Goal: Information Seeking & Learning: Learn about a topic

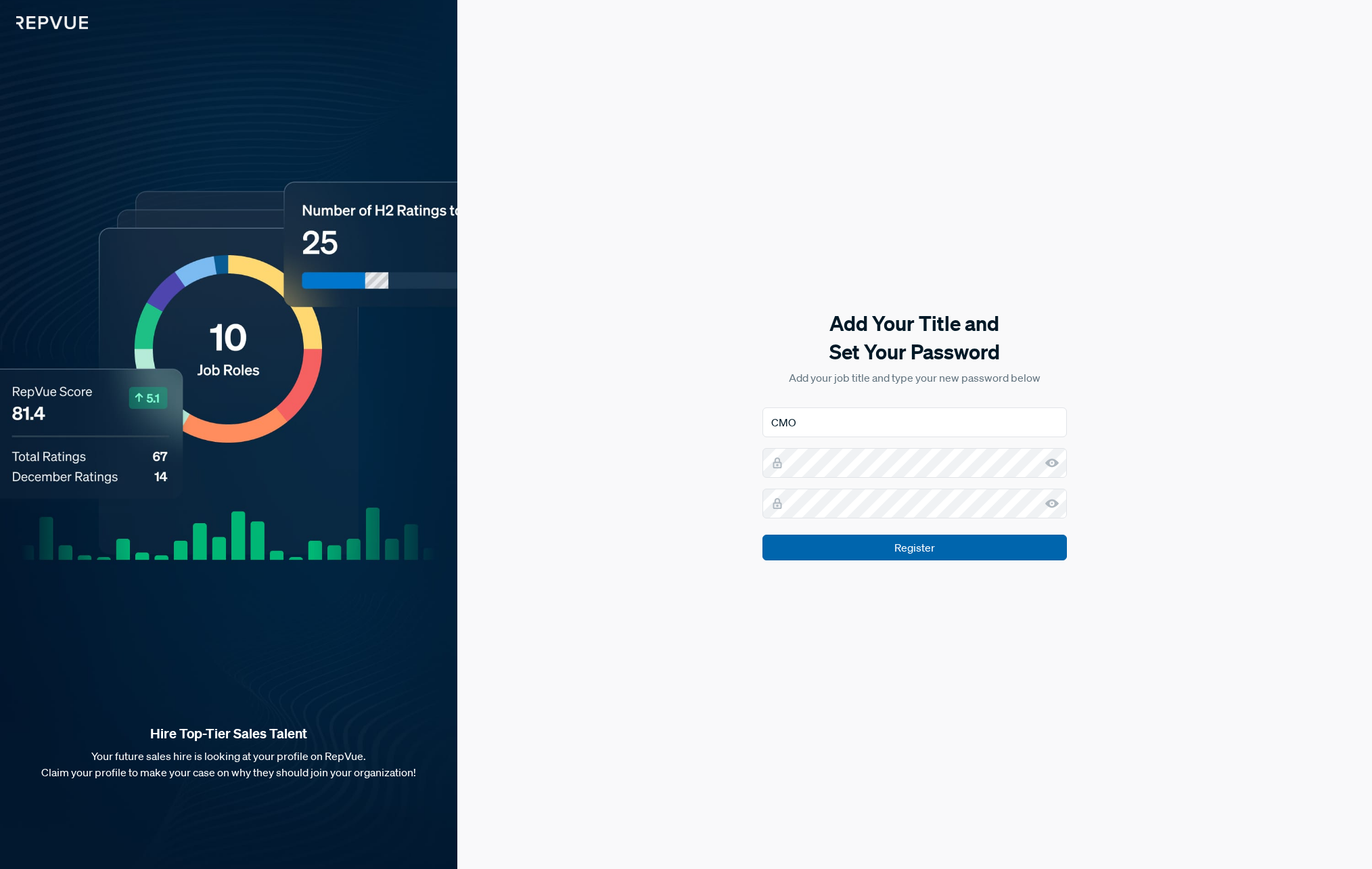
click at [881, 551] on input "Register" at bounding box center [915, 548] width 305 height 26
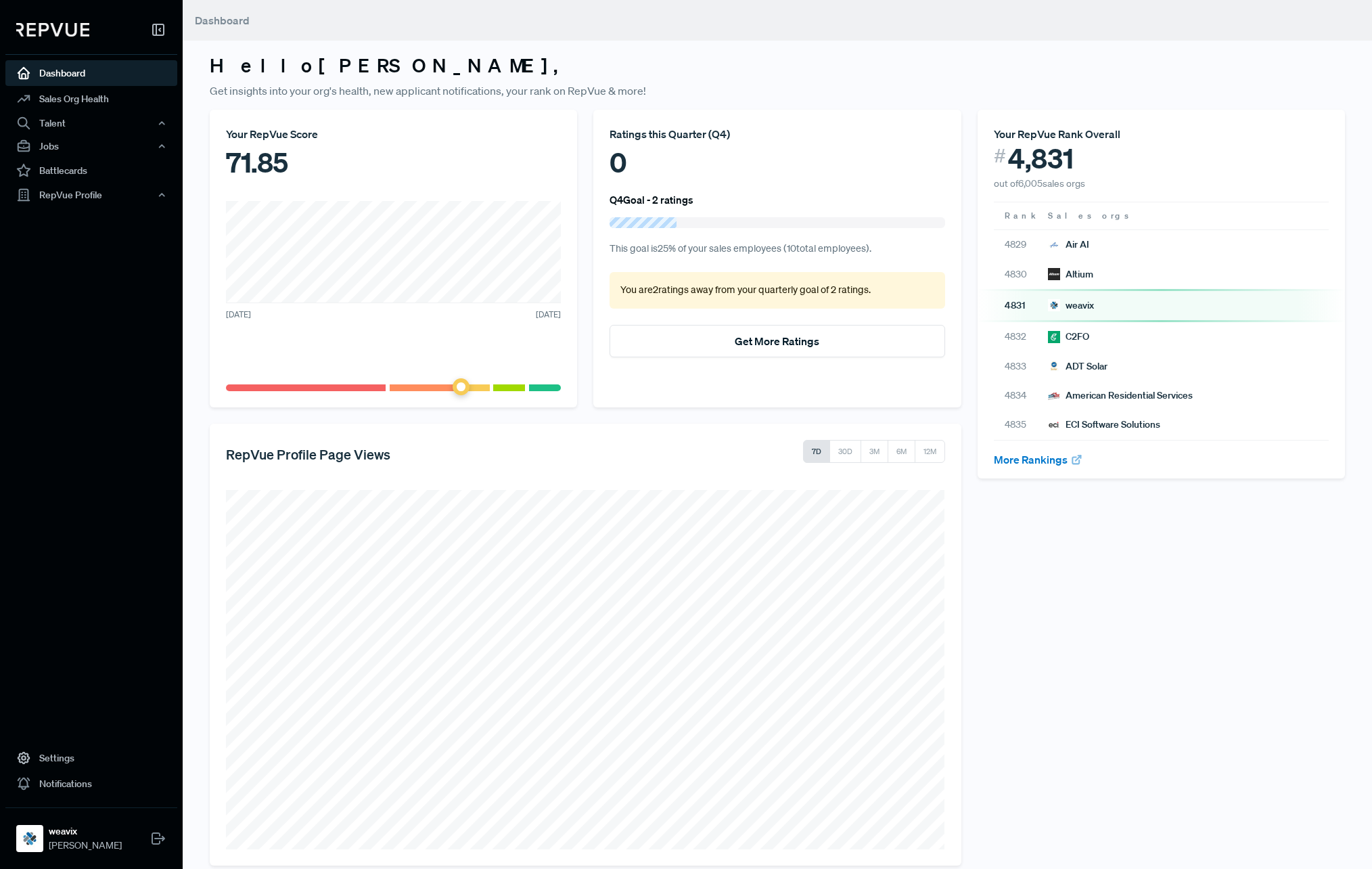
scroll to position [18, 0]
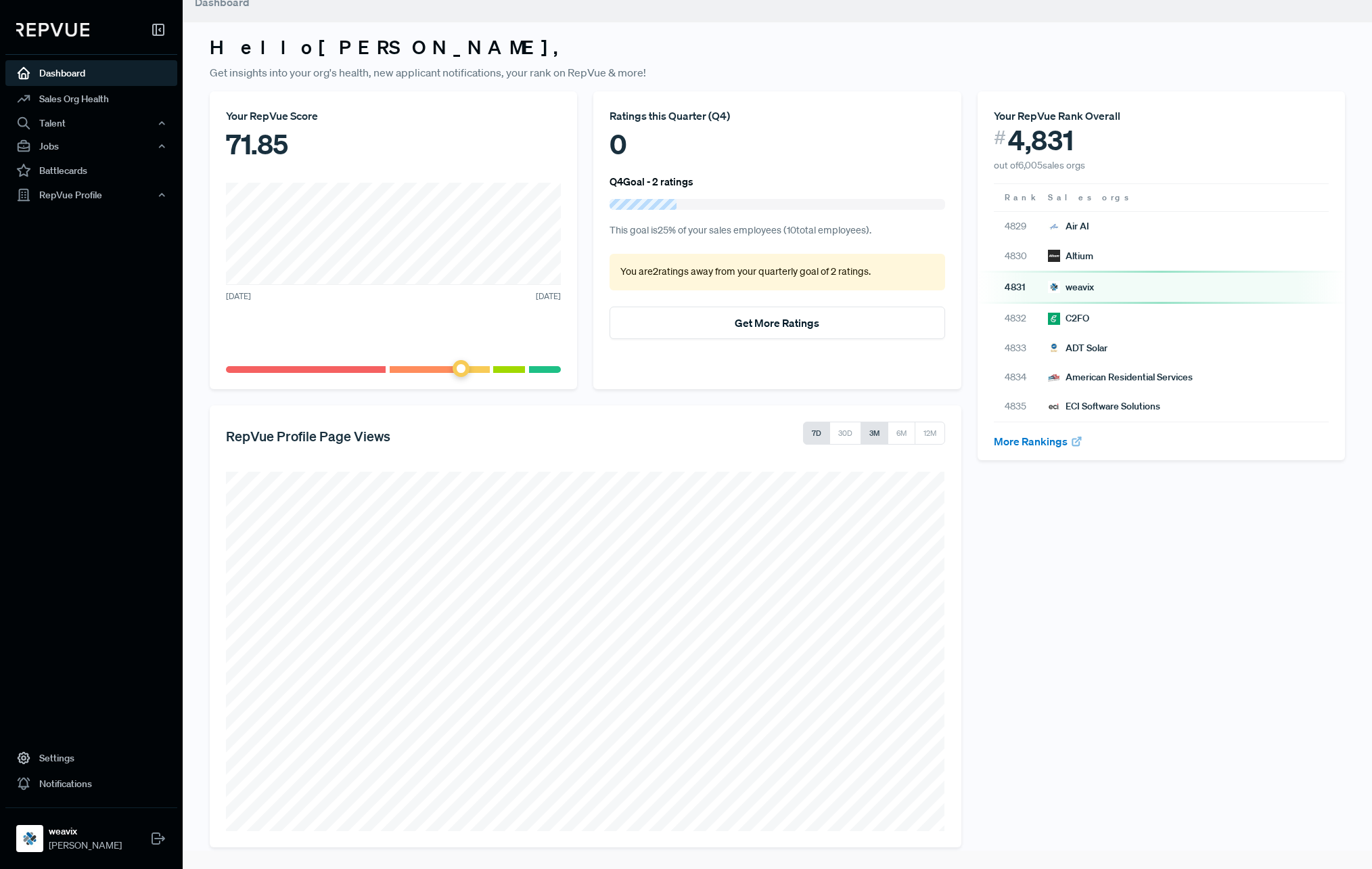
click at [871, 434] on button "3M" at bounding box center [875, 433] width 28 height 23
click at [905, 433] on button "6M" at bounding box center [902, 433] width 29 height 23
click at [925, 432] on button "12M" at bounding box center [930, 435] width 30 height 23
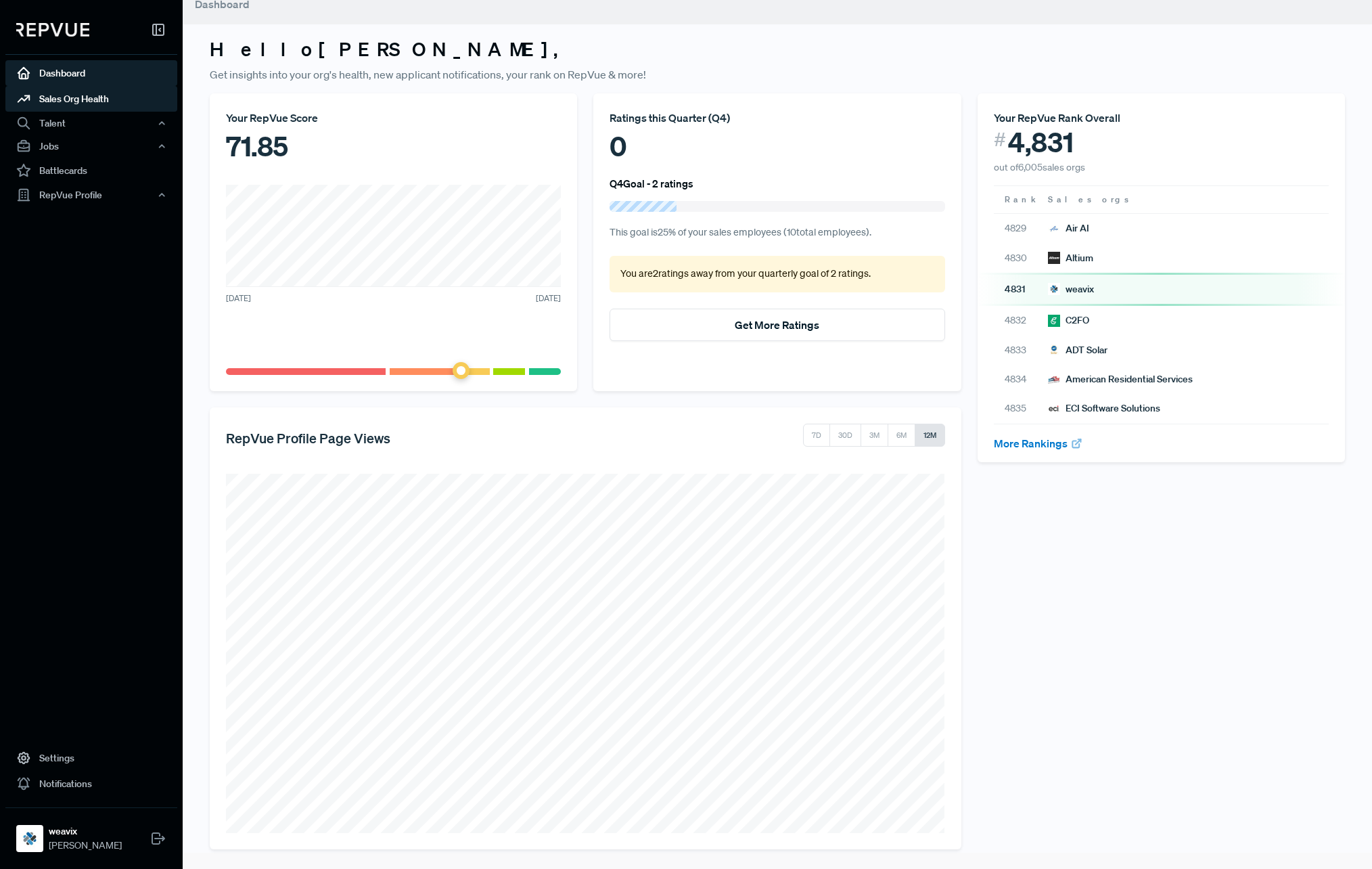
click at [56, 95] on link "Sales Org Health" at bounding box center [91, 99] width 172 height 26
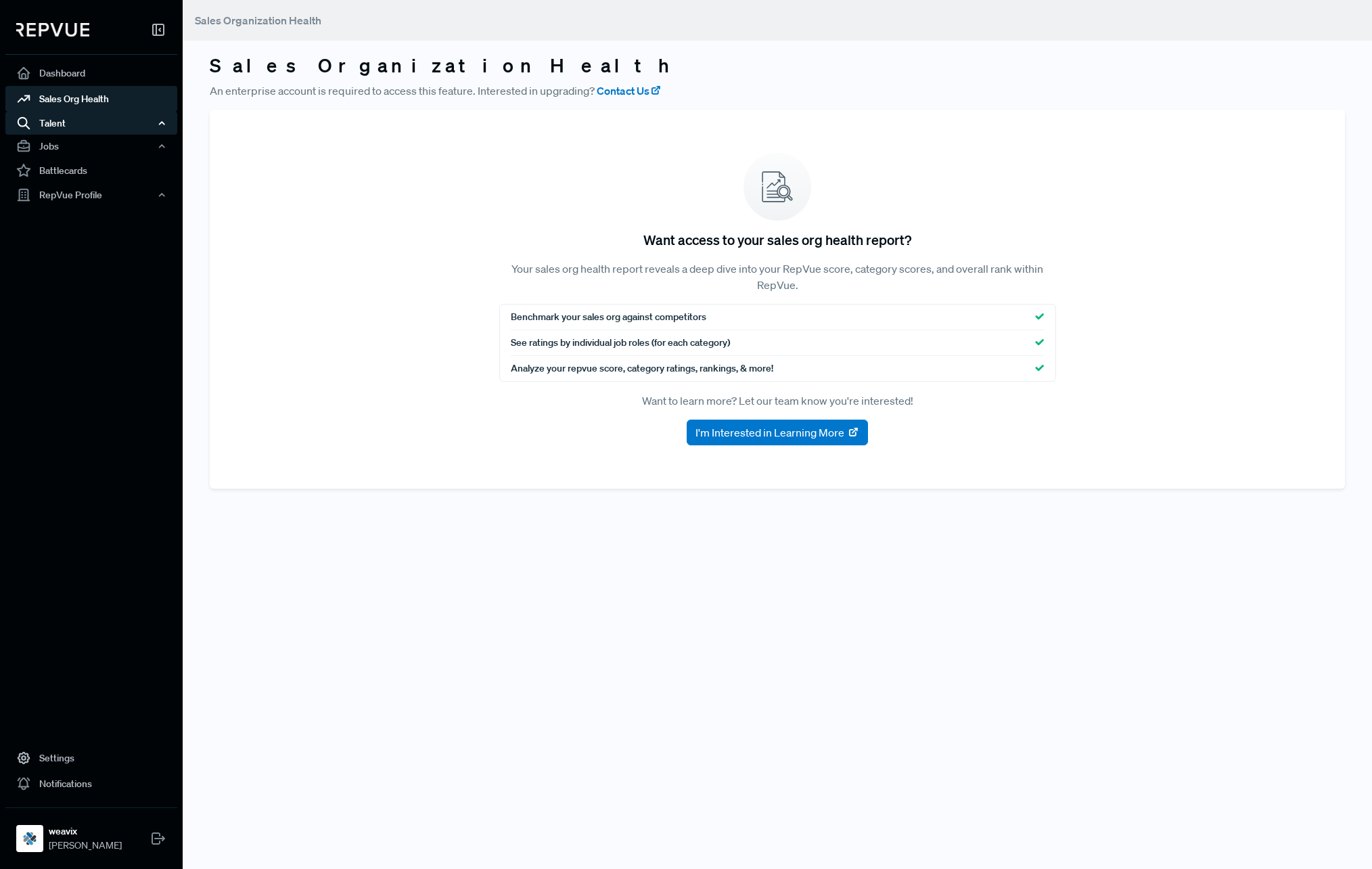
click at [50, 125] on div "Talent" at bounding box center [91, 123] width 172 height 23
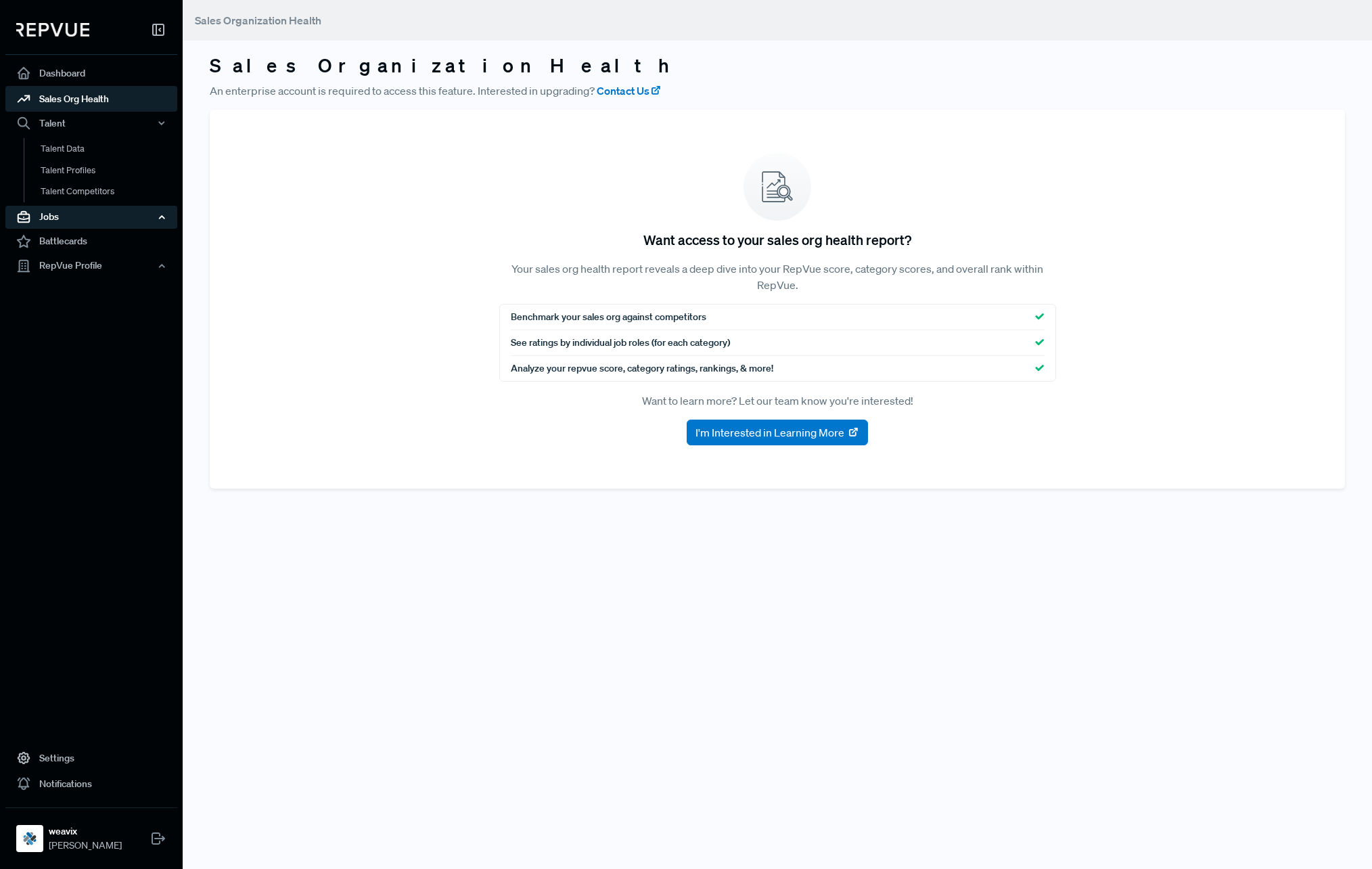
click at [64, 217] on div "Jobs" at bounding box center [91, 217] width 172 height 23
click at [61, 312] on div "RepVue Profile" at bounding box center [91, 315] width 172 height 23
click at [55, 368] on link "Reviews" at bounding box center [109, 362] width 172 height 22
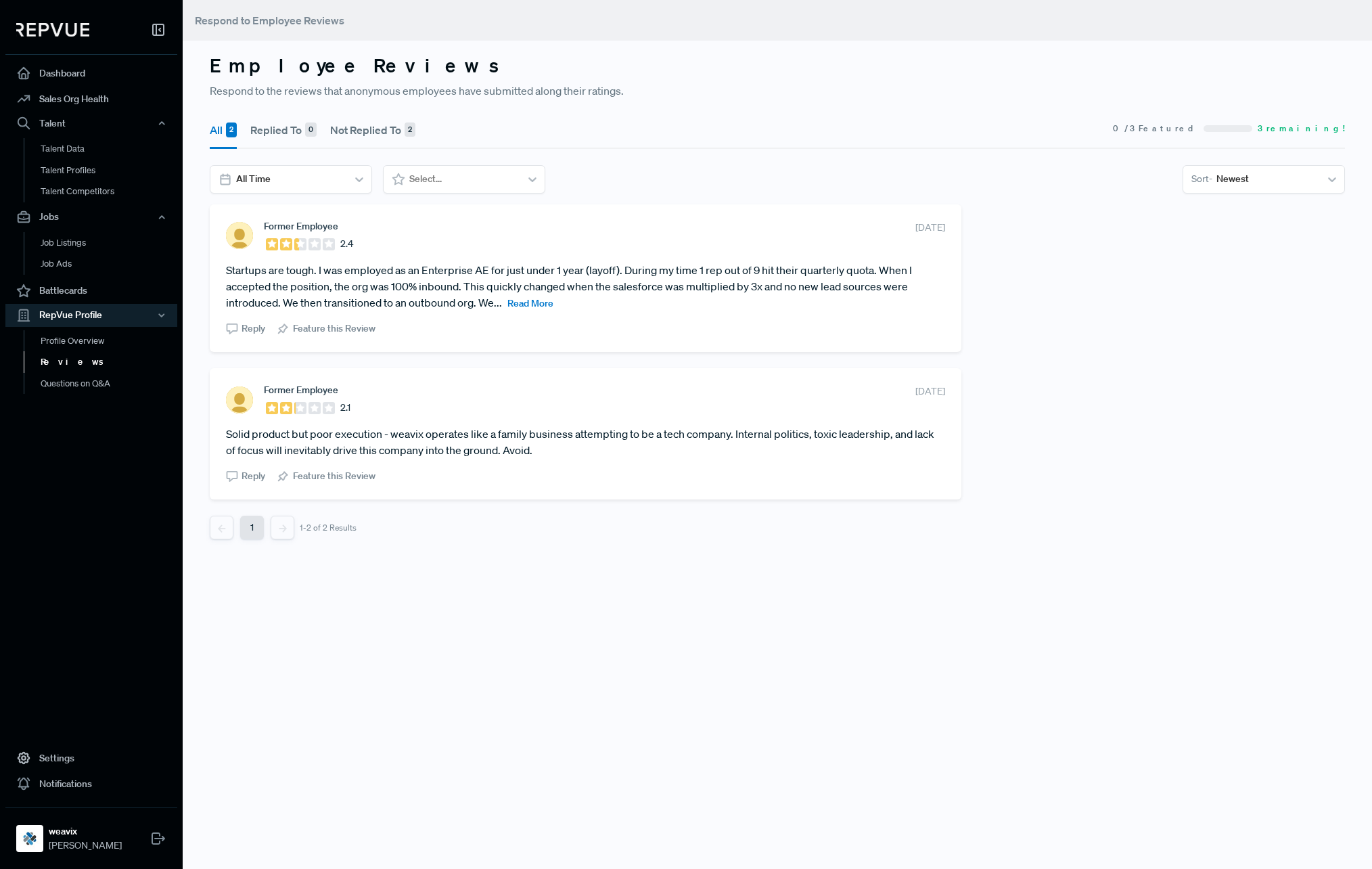
click at [531, 306] on span "Read More" at bounding box center [530, 303] width 46 height 12
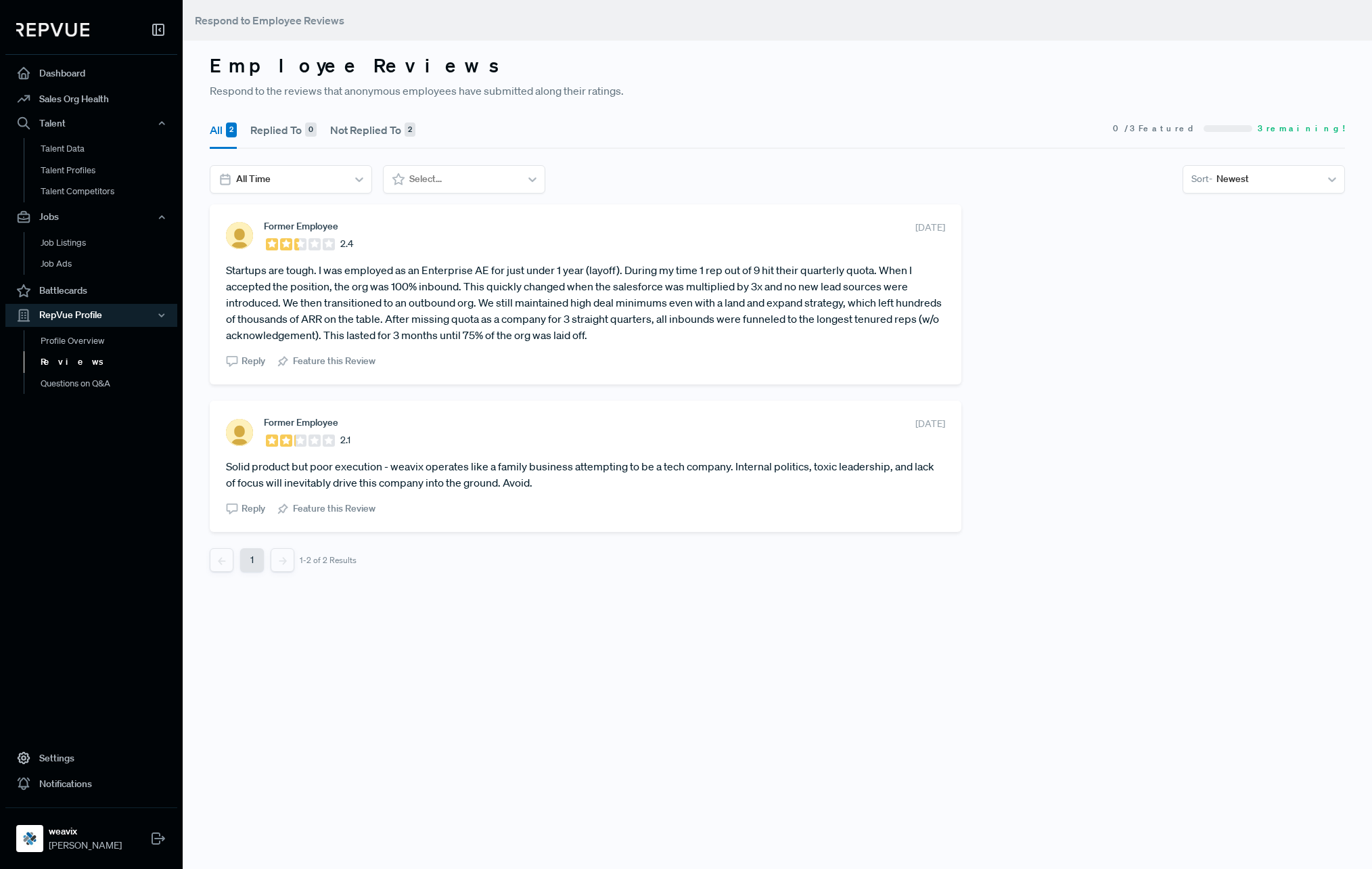
drag, startPoint x: 226, startPoint y: 468, endPoint x: 960, endPoint y: 486, distance: 734.2
click at [960, 486] on div "Former Employee 2.1 [DATE] Solid product but poor execution - weavix operates l…" at bounding box center [586, 467] width 752 height 132
click at [506, 588] on div "Employee Reviews Respond to the reviews that anonymous employees have submitted…" at bounding box center [778, 434] width 1190 height 869
click at [1256, 177] on div at bounding box center [1267, 179] width 100 height 17
click at [86, 343] on link "Profile Overview" at bounding box center [109, 348] width 172 height 35
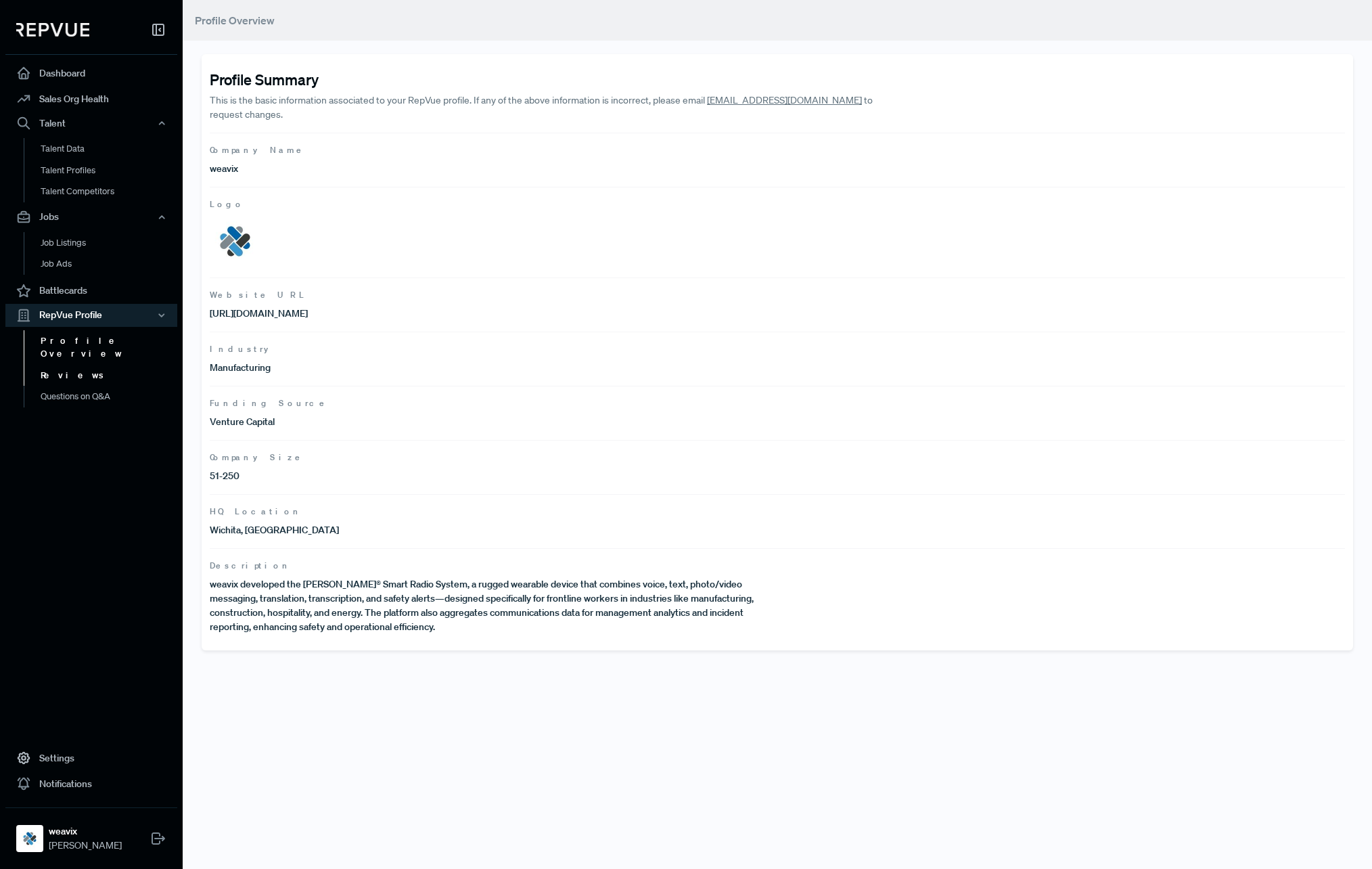
click at [62, 371] on link "Reviews" at bounding box center [109, 376] width 172 height 22
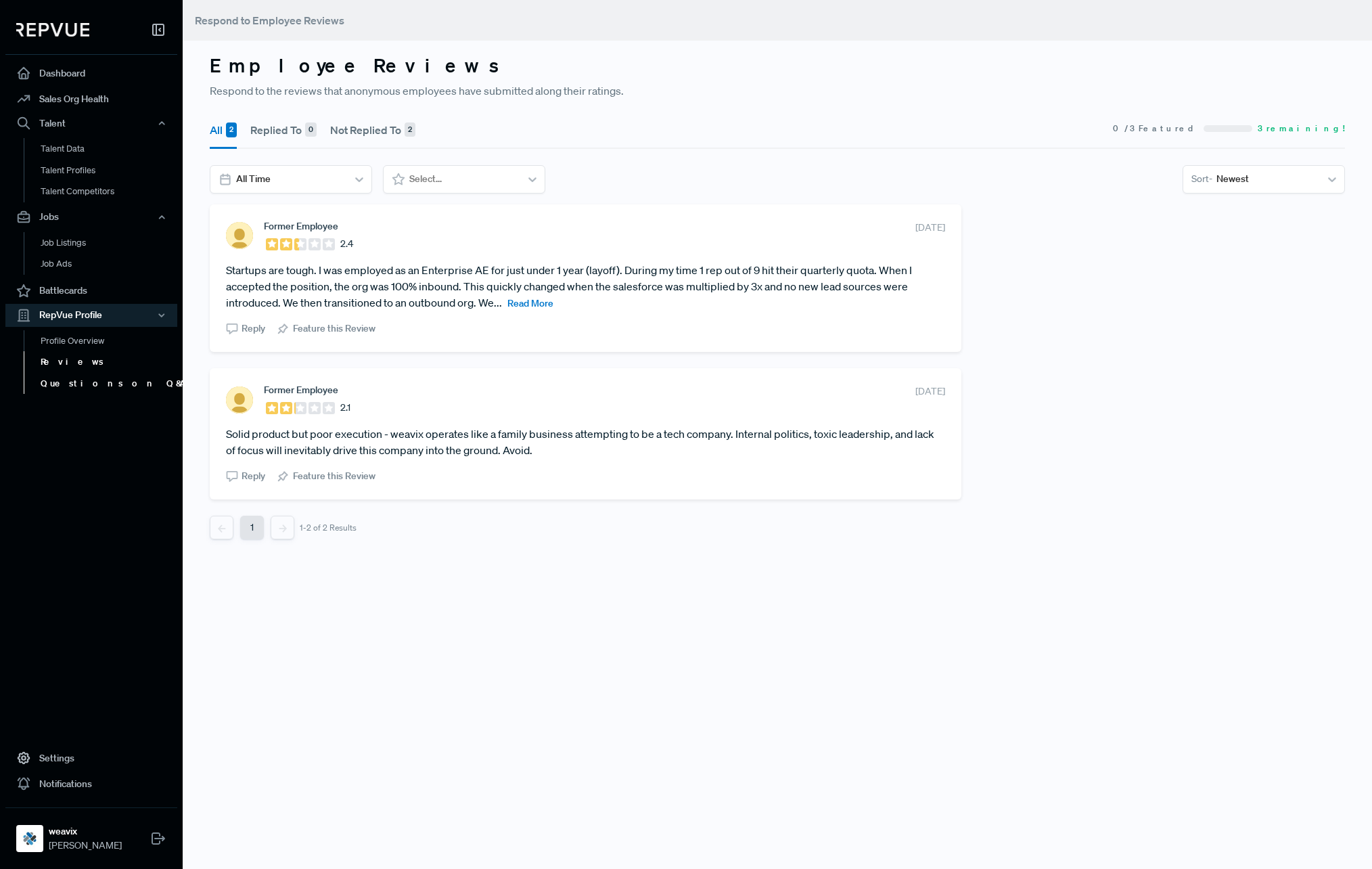
click at [62, 384] on link "Questions on Q&A" at bounding box center [109, 383] width 172 height 22
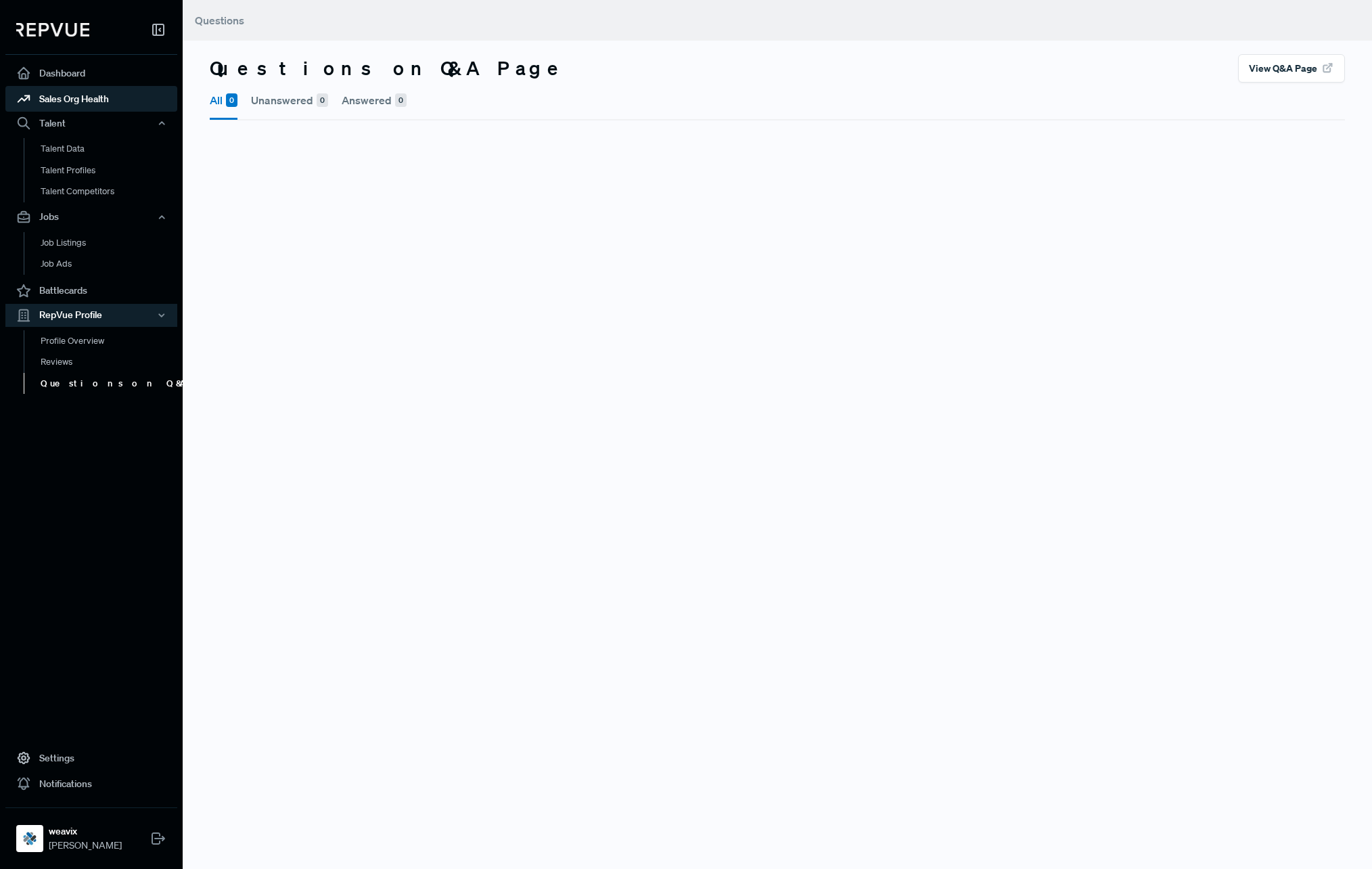
click at [71, 95] on link "Sales Org Health" at bounding box center [91, 99] width 172 height 26
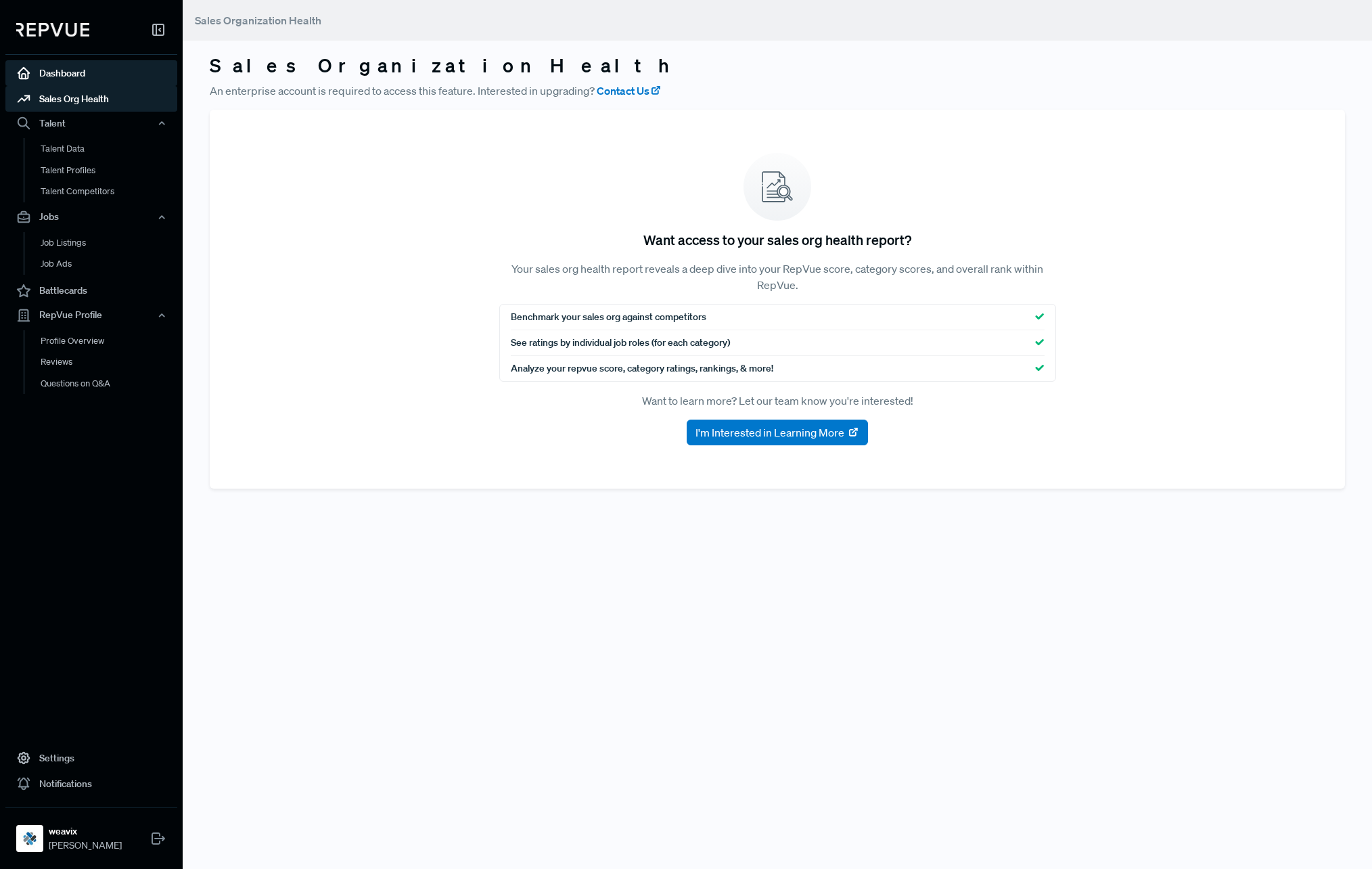
click at [68, 78] on link "Dashboard" at bounding box center [91, 73] width 172 height 26
